Goal: Task Accomplishment & Management: Use online tool/utility

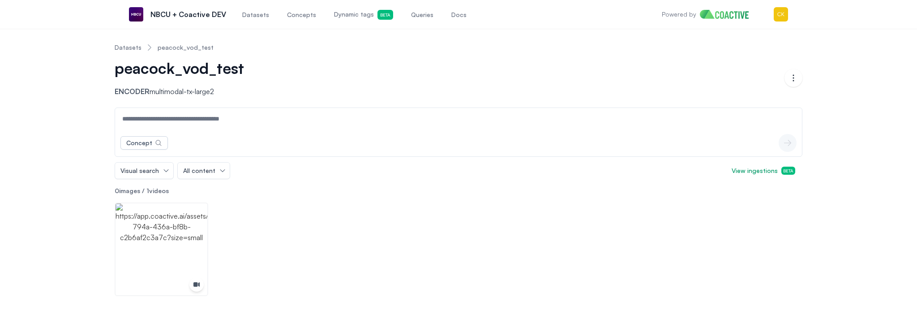
click at [422, 17] on span "Queries" at bounding box center [422, 14] width 22 height 9
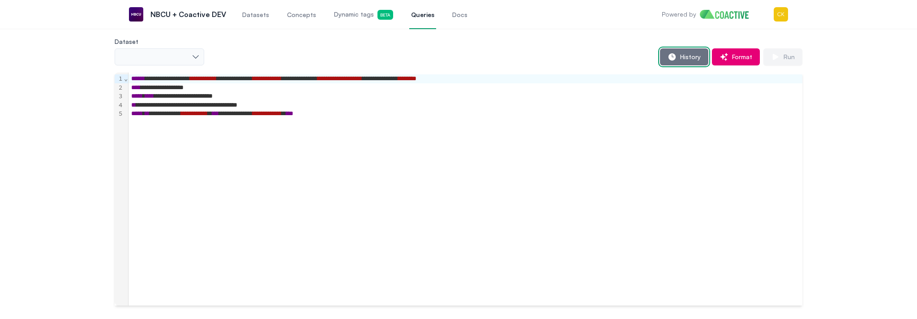
click at [695, 57] on span "History" at bounding box center [688, 56] width 24 height 9
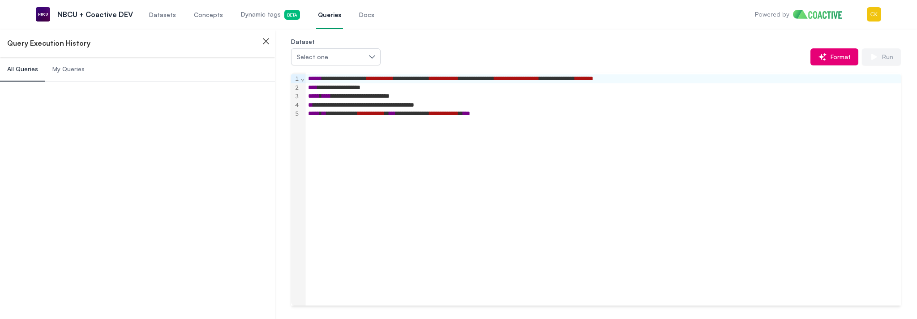
click at [77, 68] on span "My Queries" at bounding box center [68, 68] width 32 height 9
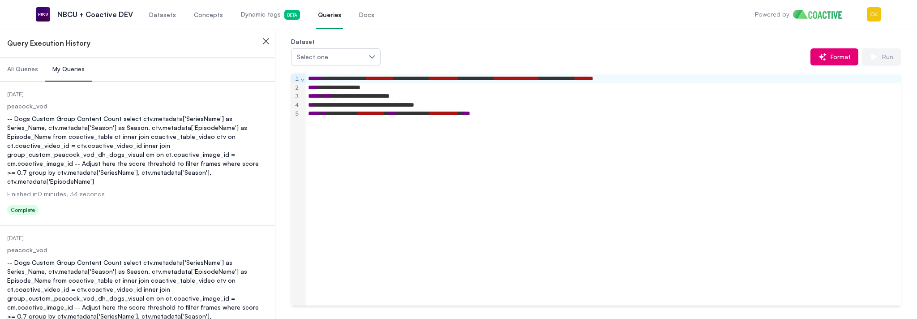
click at [88, 113] on dl "Date Executed [DATE] Dataset peacock_vod Query -- Dogs Custom Group Content Cou…" at bounding box center [137, 154] width 261 height 127
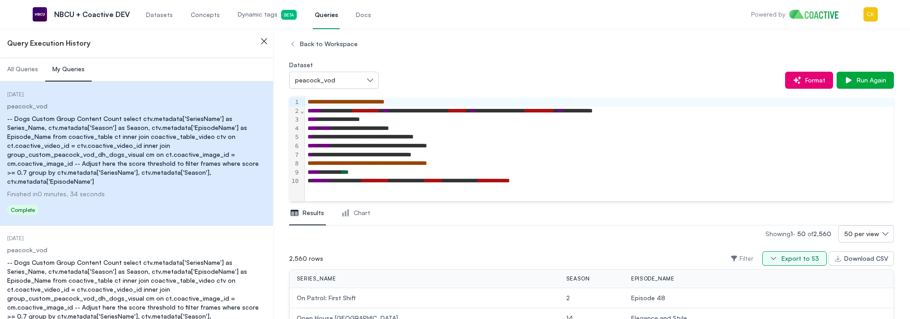
click at [813, 261] on div "Export to S3" at bounding box center [801, 258] width 38 height 9
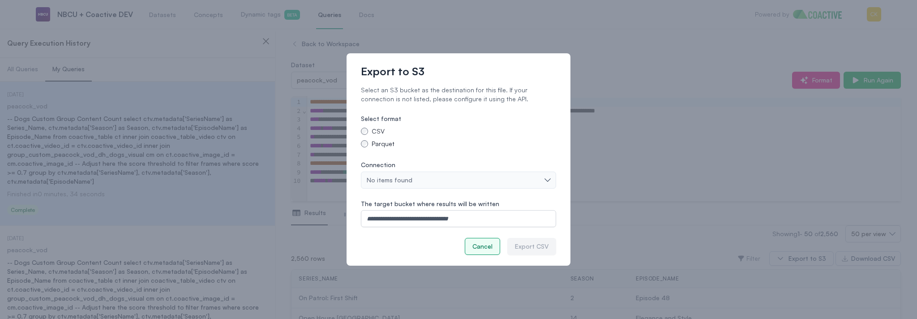
click at [476, 245] on div "Cancel" at bounding box center [482, 246] width 20 height 9
